Goal: Task Accomplishment & Management: Manage account settings

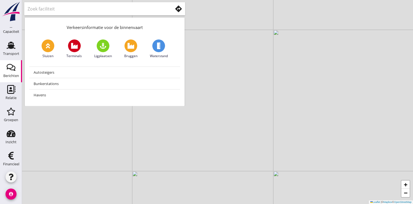
scroll to position [57, 0]
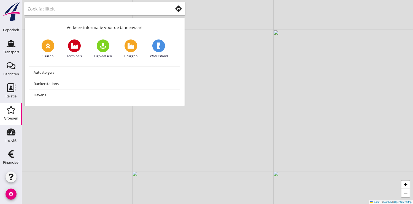
click at [7, 112] on use at bounding box center [11, 110] width 8 height 8
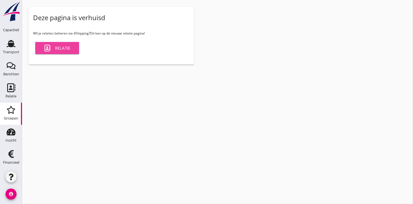
click at [61, 47] on div "Relatie" at bounding box center [57, 48] width 26 height 7
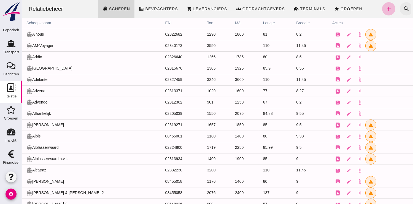
click at [403, 8] on icon "search" at bounding box center [406, 9] width 7 height 7
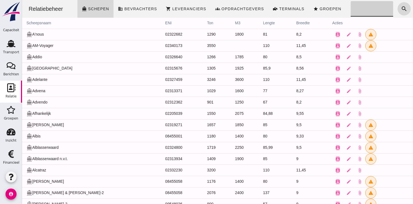
click input "Zoeken..."
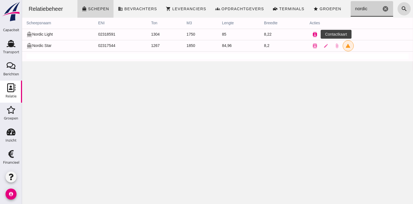
type input "nordic"
click at [313, 33] on icon "contacts" at bounding box center [315, 34] width 5 height 5
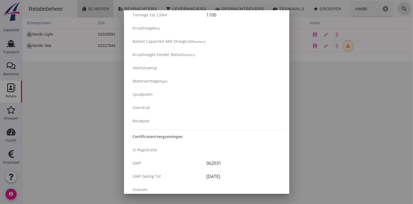
drag, startPoint x: 202, startPoint y: 111, endPoint x: 197, endPoint y: 117, distance: 8.4
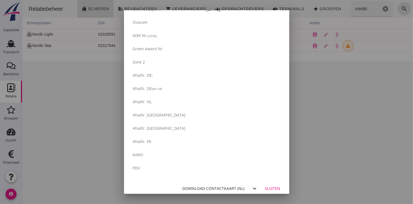
scroll to position [936, 0]
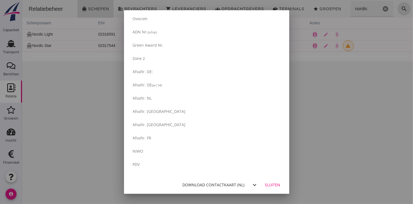
click at [203, 183] on div "Download contactkaart (nl)" at bounding box center [214, 185] width 62 height 6
click at [275, 183] on div "Sluiten" at bounding box center [272, 185] width 15 height 6
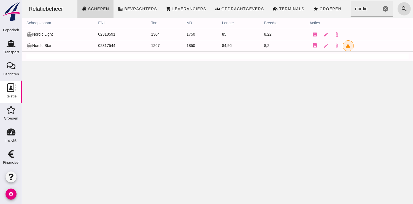
scroll to position [0, 0]
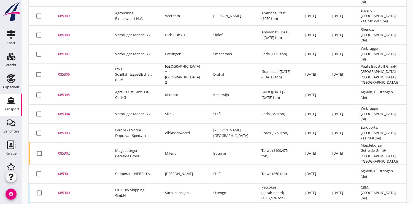
scroll to position [132, 0]
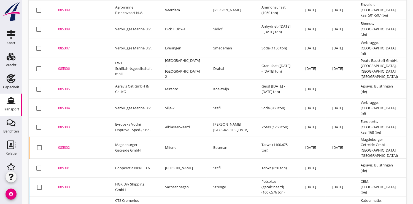
click at [68, 165] on div "085301" at bounding box center [80, 168] width 44 height 6
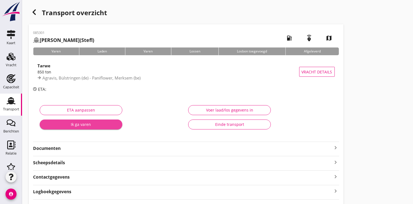
click at [85, 124] on div "Ik ga varen" at bounding box center [81, 124] width 74 height 6
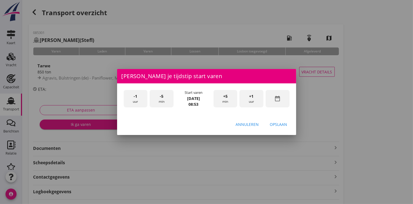
click at [283, 99] on div "date_range" at bounding box center [278, 98] width 24 height 17
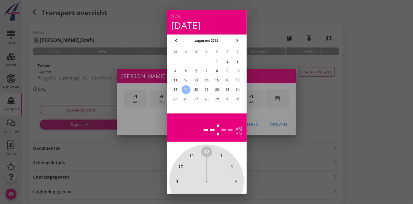
click at [239, 81] on div "17" at bounding box center [238, 80] width 9 height 9
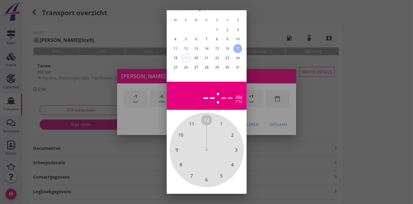
scroll to position [51, 0]
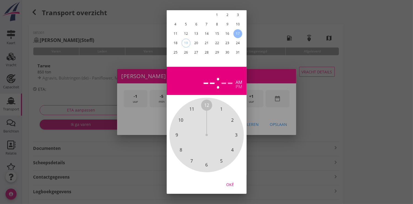
click at [229, 181] on div "Oké" at bounding box center [230, 184] width 15 height 6
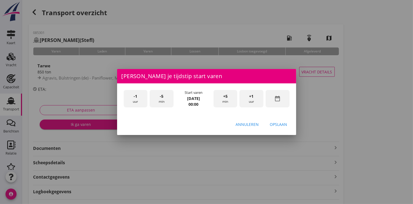
click at [251, 98] on span "+1" at bounding box center [252, 96] width 4 height 6
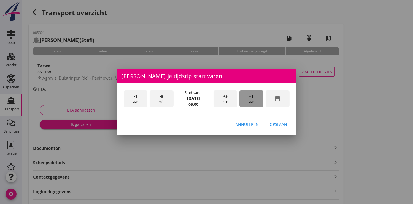
click at [251, 98] on span "+1" at bounding box center [252, 96] width 4 height 6
click at [282, 125] on div "Opslaan" at bounding box center [278, 124] width 17 height 6
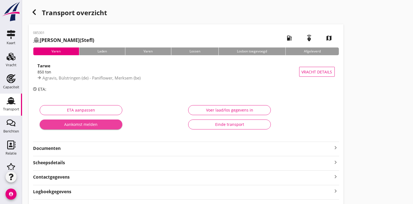
click at [89, 123] on div "Aankomst melden" at bounding box center [81, 124] width 74 height 6
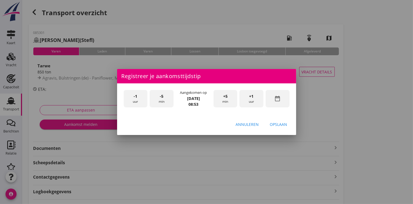
click at [282, 100] on div "date_range" at bounding box center [278, 98] width 24 height 17
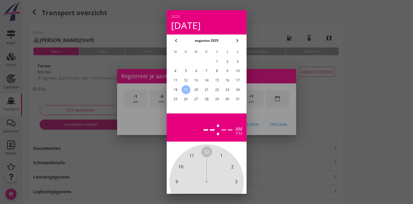
click at [238, 80] on div "17" at bounding box center [238, 80] width 9 height 9
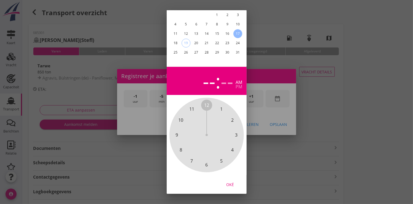
click at [232, 181] on div "Oké" at bounding box center [230, 184] width 15 height 6
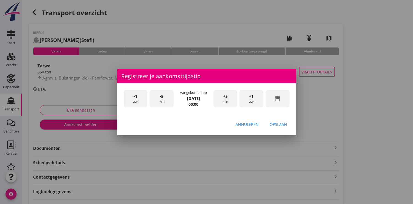
click at [257, 98] on div "+1 uur" at bounding box center [252, 98] width 24 height 17
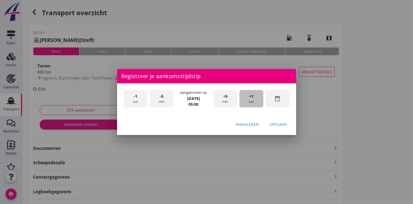
click at [257, 98] on div "+1 uur" at bounding box center [252, 98] width 24 height 17
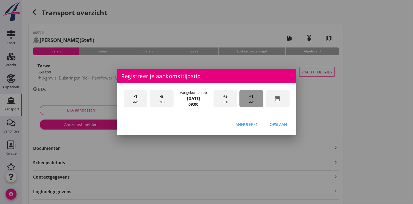
click at [257, 98] on div "+1 uur" at bounding box center [252, 98] width 24 height 17
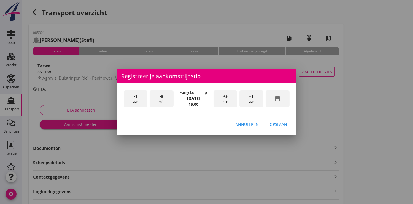
click at [279, 122] on div "Opslaan" at bounding box center [278, 124] width 17 height 6
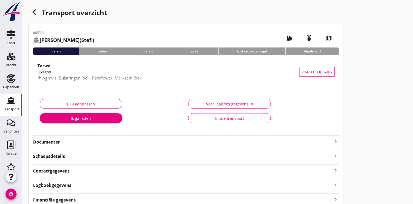
click at [81, 119] on div "Ik ga laden" at bounding box center [81, 118] width 74 height 6
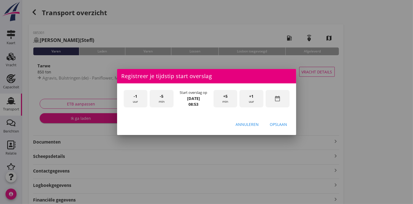
click at [275, 99] on icon "date_range" at bounding box center [277, 98] width 7 height 7
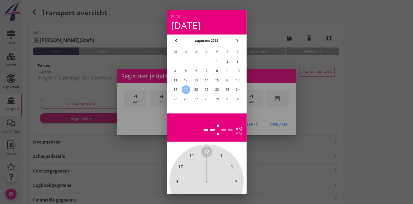
click at [178, 90] on div "18" at bounding box center [175, 89] width 9 height 9
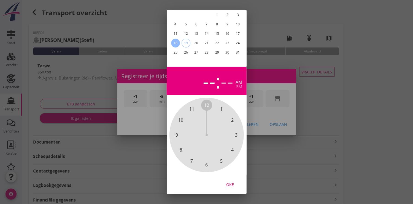
click at [230, 181] on div "Oké" at bounding box center [230, 184] width 15 height 6
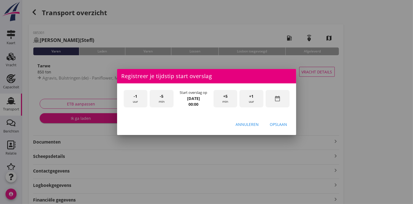
click at [259, 97] on div "+1 uur" at bounding box center [252, 98] width 24 height 17
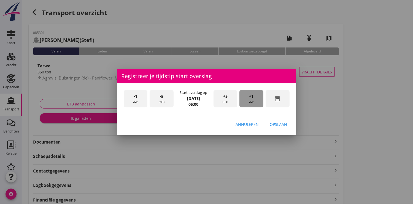
click at [259, 97] on div "+1 uur" at bounding box center [252, 98] width 24 height 17
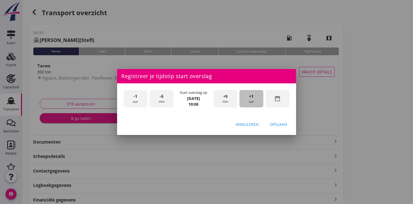
click at [259, 97] on div "+1 uur" at bounding box center [252, 98] width 24 height 17
click at [278, 122] on div "Opslaan" at bounding box center [278, 124] width 17 height 6
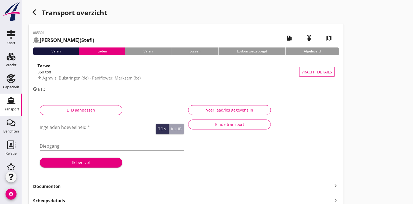
click at [70, 125] on input "Ingeladen hoeveelheid *" at bounding box center [97, 127] width 114 height 9
type input "770.680"
click at [84, 164] on div "Ik ben vol" at bounding box center [81, 162] width 74 height 6
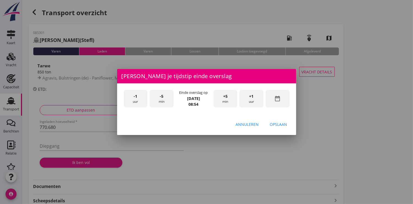
click at [272, 99] on div "date_range" at bounding box center [278, 98] width 24 height 17
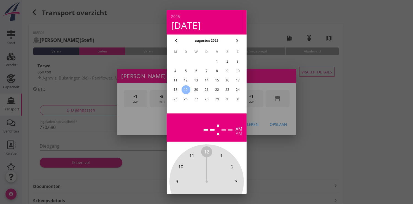
click at [177, 89] on div "18" at bounding box center [175, 89] width 9 height 9
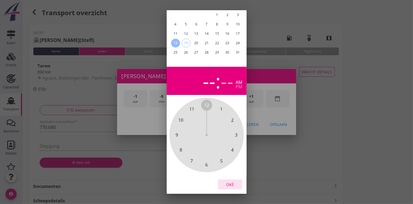
click at [229, 181] on div "Oké" at bounding box center [230, 184] width 15 height 6
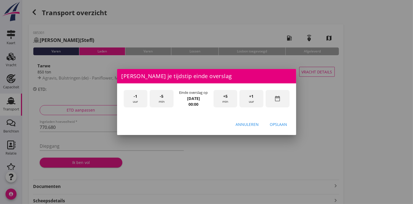
click at [256, 98] on div "+1 uur" at bounding box center [252, 98] width 24 height 17
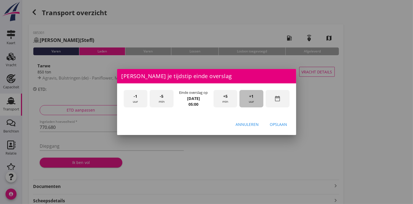
click at [256, 98] on div "+1 uur" at bounding box center [252, 98] width 24 height 17
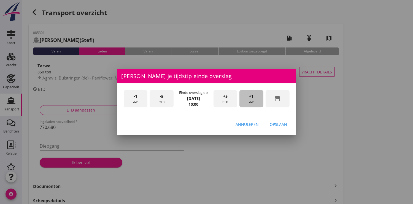
click at [256, 98] on div "+1 uur" at bounding box center [252, 98] width 24 height 17
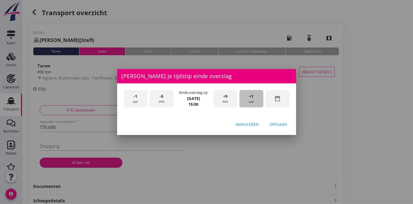
click at [256, 98] on div "+1 uur" at bounding box center [252, 98] width 24 height 17
click at [282, 125] on div "Opslaan" at bounding box center [278, 124] width 17 height 6
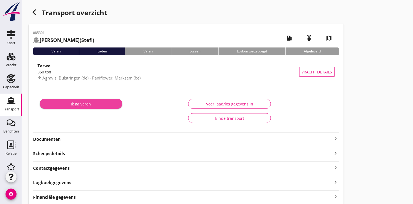
click at [65, 103] on div "Ik ga varen" at bounding box center [81, 104] width 74 height 6
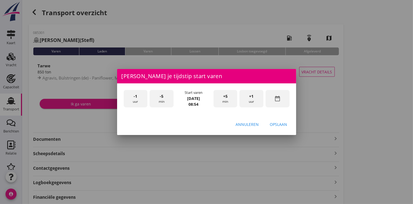
click at [135, 99] on span "-1" at bounding box center [136, 96] width 4 height 6
click at [164, 102] on div "-5 min" at bounding box center [162, 98] width 24 height 17
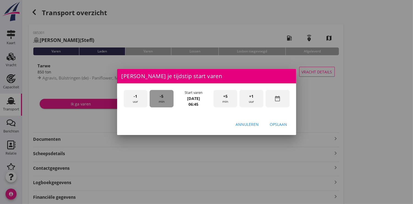
click at [164, 102] on div "-5 min" at bounding box center [162, 98] width 24 height 17
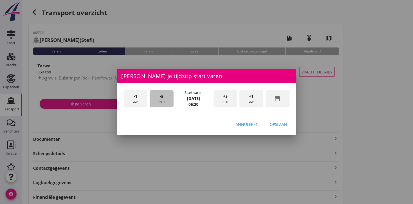
click at [164, 102] on div "-5 min" at bounding box center [162, 98] width 24 height 17
click at [279, 125] on div "Opslaan" at bounding box center [278, 124] width 17 height 6
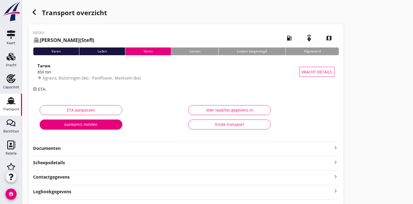
click at [38, 12] on div "button" at bounding box center [34, 12] width 11 height 11
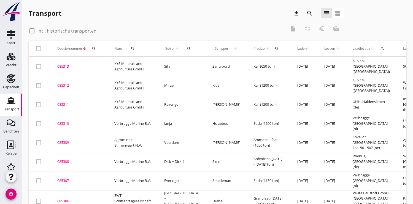
scroll to position [54, 0]
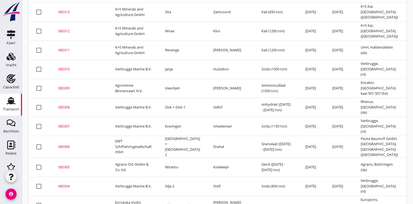
click at [65, 87] on div "085309" at bounding box center [80, 88] width 44 height 6
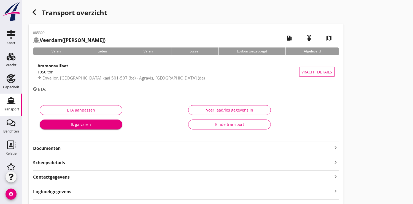
click at [88, 126] on div "Ik ga varen" at bounding box center [81, 124] width 74 height 6
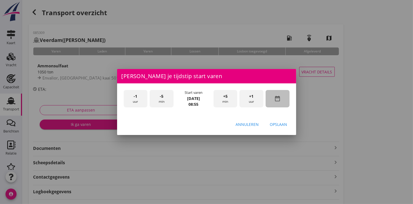
click at [280, 97] on icon "date_range" at bounding box center [277, 98] width 7 height 7
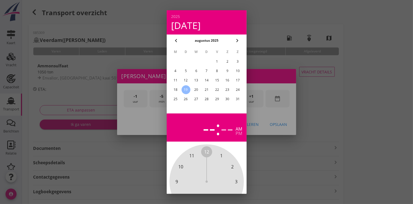
click at [238, 79] on div "17" at bounding box center [238, 80] width 9 height 9
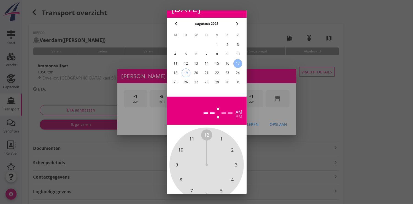
scroll to position [51, 0]
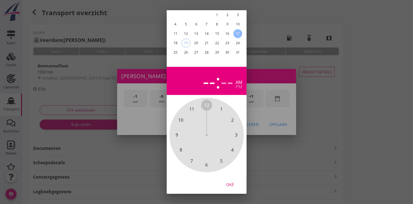
click at [228, 181] on div "Oké" at bounding box center [230, 184] width 15 height 6
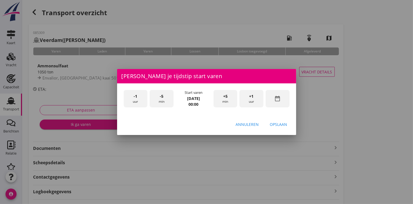
click at [251, 100] on div "+1 uur" at bounding box center [252, 98] width 24 height 17
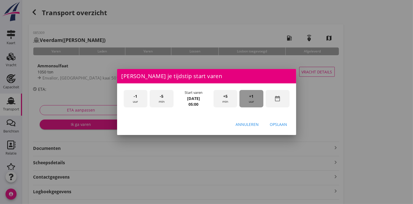
click at [251, 100] on div "+1 uur" at bounding box center [252, 98] width 24 height 17
click at [277, 122] on div "Opslaan" at bounding box center [278, 124] width 17 height 6
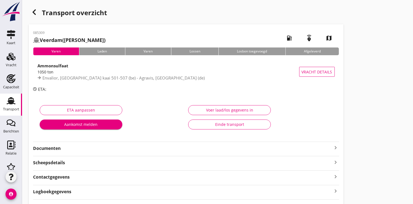
click at [76, 124] on div "Aankomst melden" at bounding box center [81, 124] width 74 height 6
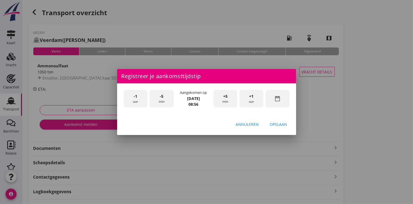
click at [276, 98] on icon "date_range" at bounding box center [277, 98] width 7 height 7
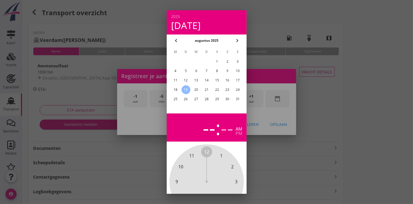
click at [238, 80] on div "17" at bounding box center [238, 80] width 9 height 9
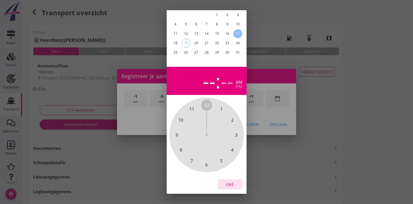
drag, startPoint x: 232, startPoint y: 183, endPoint x: 232, endPoint y: 177, distance: 5.5
click at [232, 182] on button "Oké" at bounding box center [230, 184] width 24 height 10
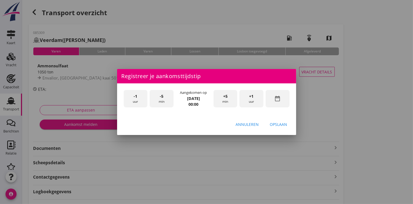
click at [254, 95] on div "+1 uur" at bounding box center [252, 98] width 24 height 17
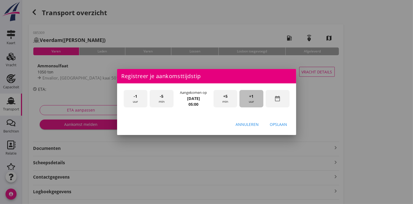
click at [254, 95] on div "+1 uur" at bounding box center [252, 98] width 24 height 17
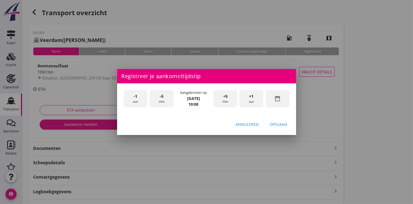
click at [254, 95] on div "+1 uur" at bounding box center [252, 98] width 24 height 17
click at [279, 123] on div "Opslaan" at bounding box center [278, 124] width 17 height 6
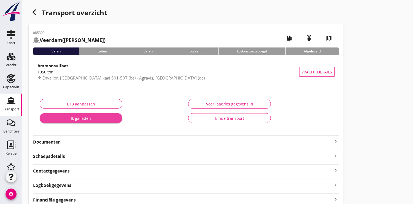
click at [74, 117] on div "Ik ga laden" at bounding box center [81, 118] width 74 height 6
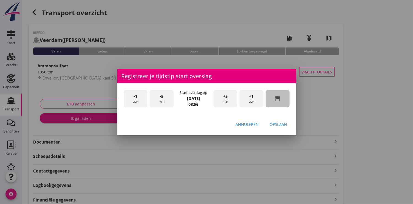
click at [282, 101] on div "date_range" at bounding box center [278, 98] width 24 height 17
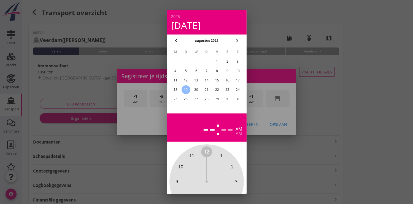
click at [175, 89] on div "18" at bounding box center [175, 89] width 9 height 9
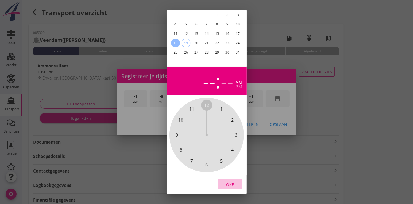
click at [230, 181] on div "Oké" at bounding box center [230, 184] width 15 height 6
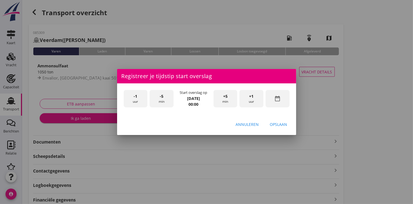
click at [253, 97] on span "+1" at bounding box center [252, 96] width 4 height 6
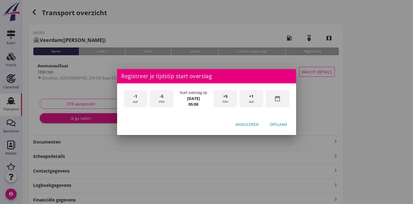
click at [253, 97] on span "+1" at bounding box center [252, 96] width 4 height 6
click at [281, 124] on div "Opslaan" at bounding box center [278, 124] width 17 height 6
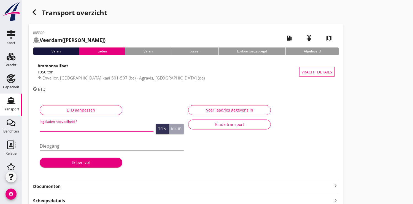
click at [66, 127] on input "Ingeladen hoeveelheid *" at bounding box center [97, 127] width 114 height 9
type input "1004.968"
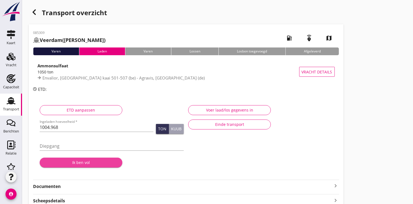
click at [79, 163] on div "Ik ben vol" at bounding box center [81, 162] width 74 height 6
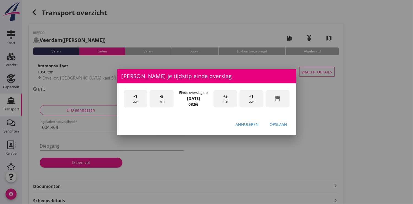
click at [276, 98] on icon "date_range" at bounding box center [277, 98] width 7 height 7
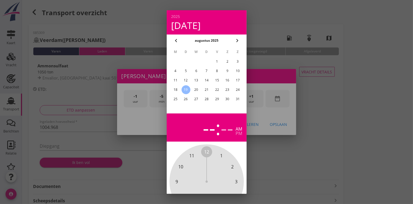
click at [176, 89] on div "18" at bounding box center [175, 89] width 9 height 9
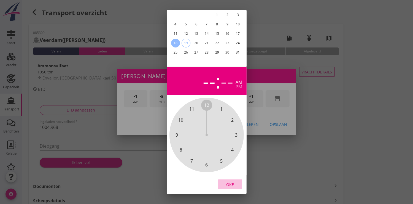
click at [229, 181] on div "Oké" at bounding box center [230, 184] width 15 height 6
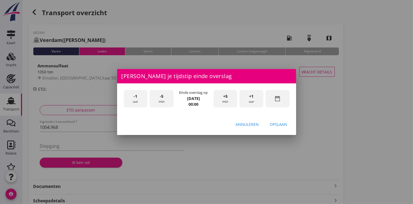
click at [254, 98] on div "+1 uur" at bounding box center [252, 98] width 24 height 17
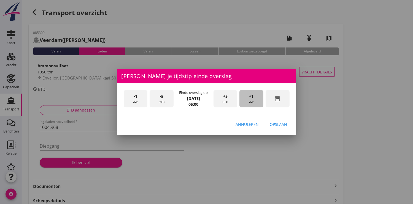
click at [254, 98] on div "+1 uur" at bounding box center [252, 98] width 24 height 17
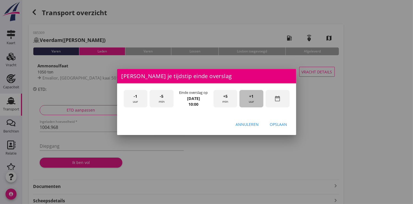
click at [254, 98] on div "+1 uur" at bounding box center [252, 98] width 24 height 17
click at [133, 97] on div "-1 uur" at bounding box center [136, 98] width 24 height 17
click at [277, 125] on div "Opslaan" at bounding box center [278, 124] width 17 height 6
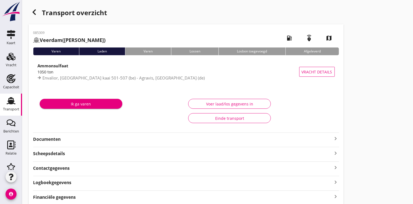
click at [100, 102] on div "Ik ga varen" at bounding box center [81, 104] width 74 height 6
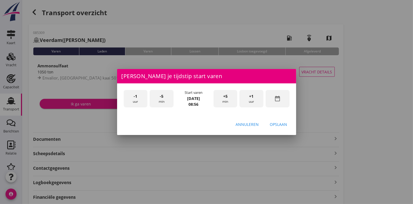
click at [281, 100] on div "date_range" at bounding box center [278, 98] width 24 height 17
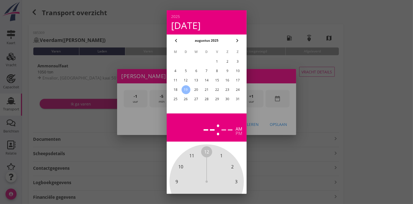
click at [178, 88] on div "18" at bounding box center [175, 89] width 9 height 9
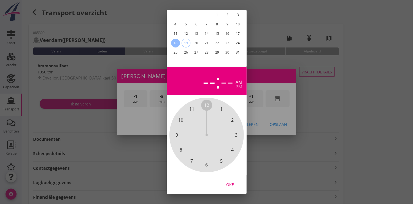
click at [225, 179] on button "Oké" at bounding box center [230, 184] width 24 height 10
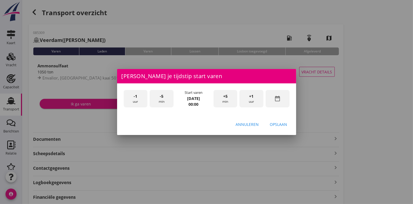
click at [254, 100] on div "+1 uur" at bounding box center [252, 98] width 24 height 17
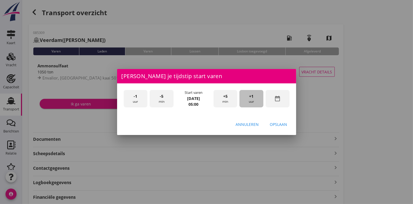
click at [254, 100] on div "+1 uur" at bounding box center [252, 98] width 24 height 17
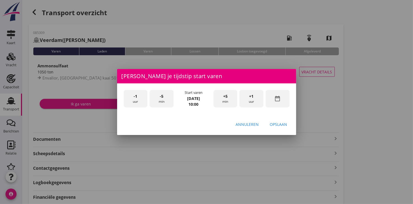
click at [254, 100] on div "+1 uur" at bounding box center [252, 98] width 24 height 17
click at [274, 124] on div "Opslaan" at bounding box center [278, 124] width 17 height 6
